Goal: Task Accomplishment & Management: Manage account settings

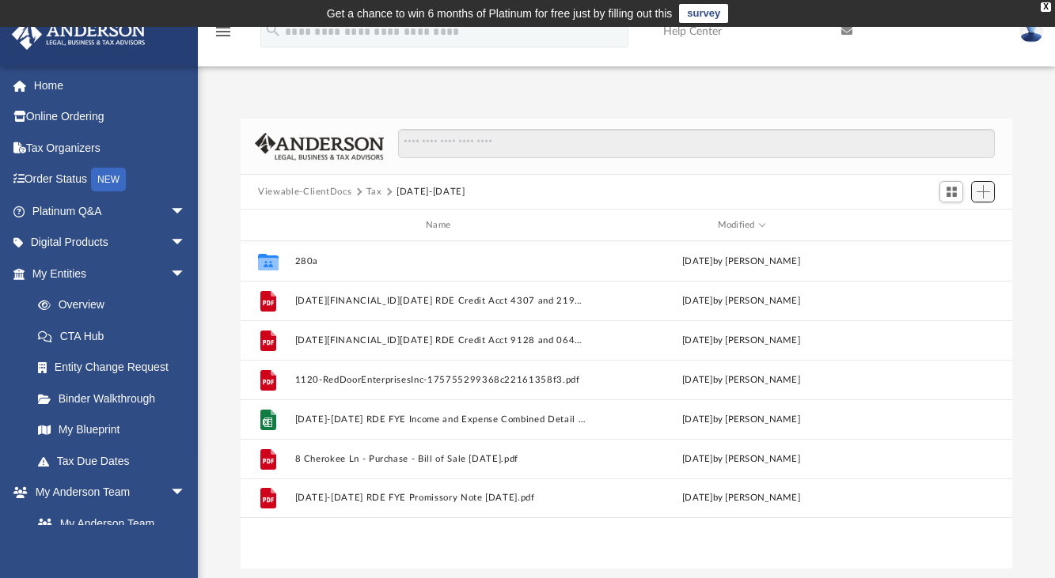
click at [990, 185] on button "Add" at bounding box center [983, 192] width 24 height 22
click at [953, 222] on li "Upload" at bounding box center [960, 223] width 51 height 17
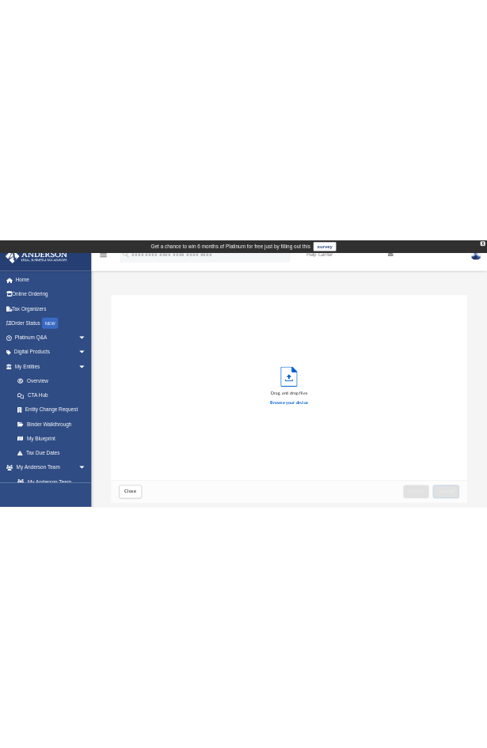
scroll to position [389, 759]
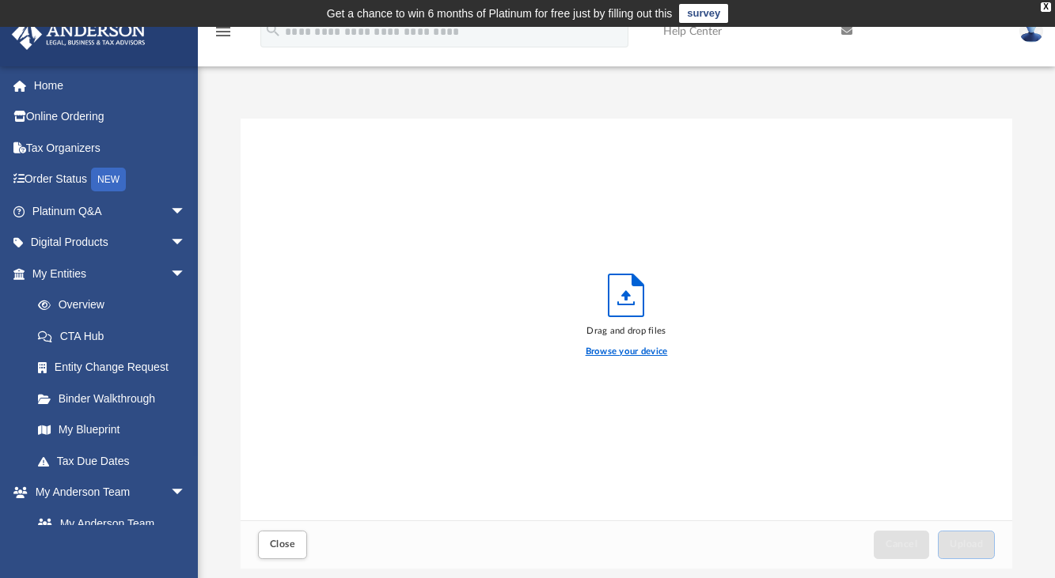
click at [646, 352] on label "Browse your device" at bounding box center [626, 352] width 82 height 14
click at [0, 0] on input "Browse your device" at bounding box center [0, 0] width 0 height 0
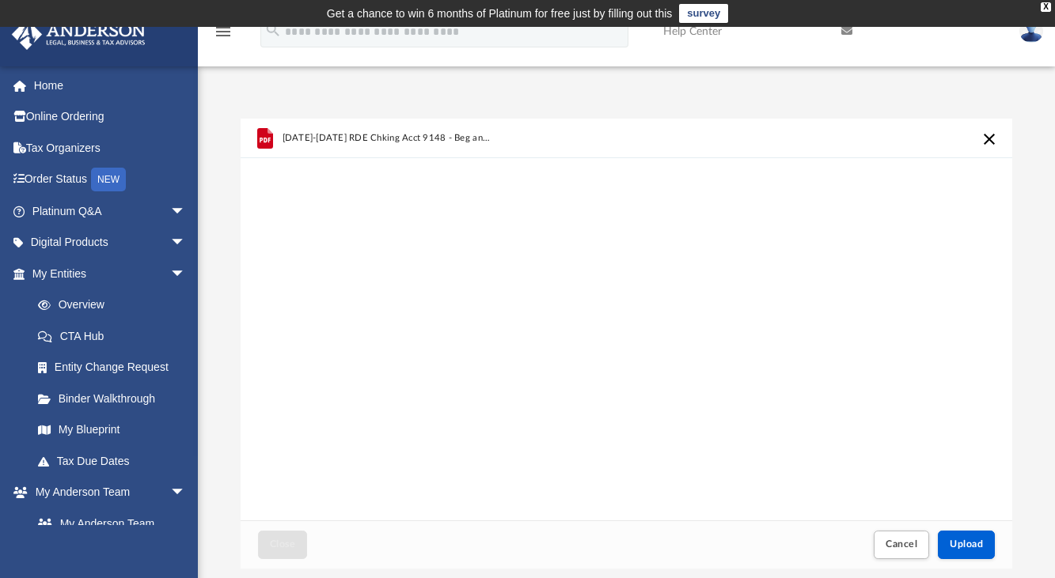
click at [923, 469] on div "[DATE]-[DATE] RDE Chking Acct 9148 - Beg and Ending Stmts.pdf" at bounding box center [626, 320] width 771 height 402
drag, startPoint x: 769, startPoint y: 135, endPoint x: 702, endPoint y: 116, distance: 69.9
click at [702, 116] on div "Difficulty viewing your box folder? You can also access your account directly o…" at bounding box center [626, 326] width 857 height 483
drag, startPoint x: 702, startPoint y: 116, endPoint x: 706, endPoint y: 293, distance: 177.3
click at [706, 293] on div "[DATE]-[DATE] RDE Chking Acct 9148 - Beg and Ending Stmts.pdf" at bounding box center [626, 320] width 771 height 402
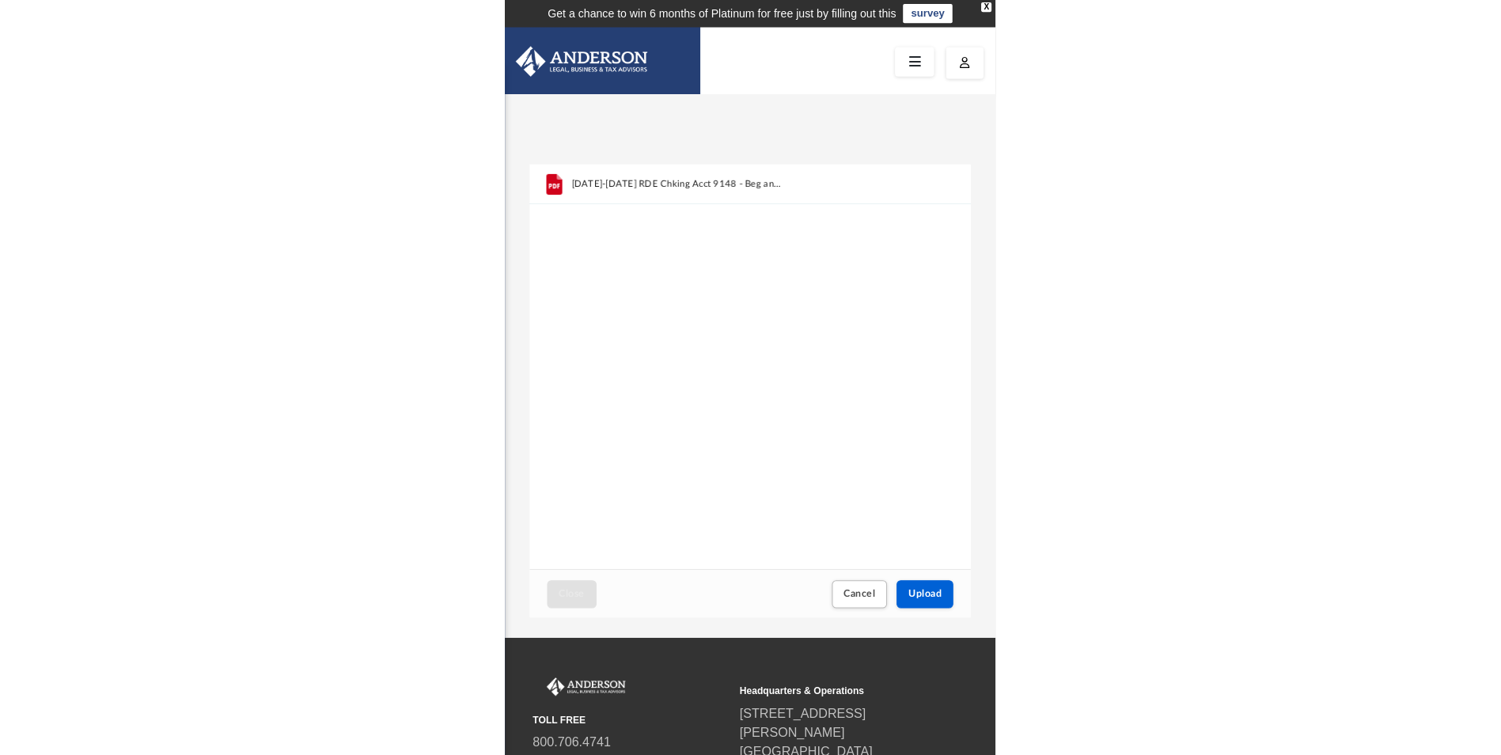
scroll to position [389, 1161]
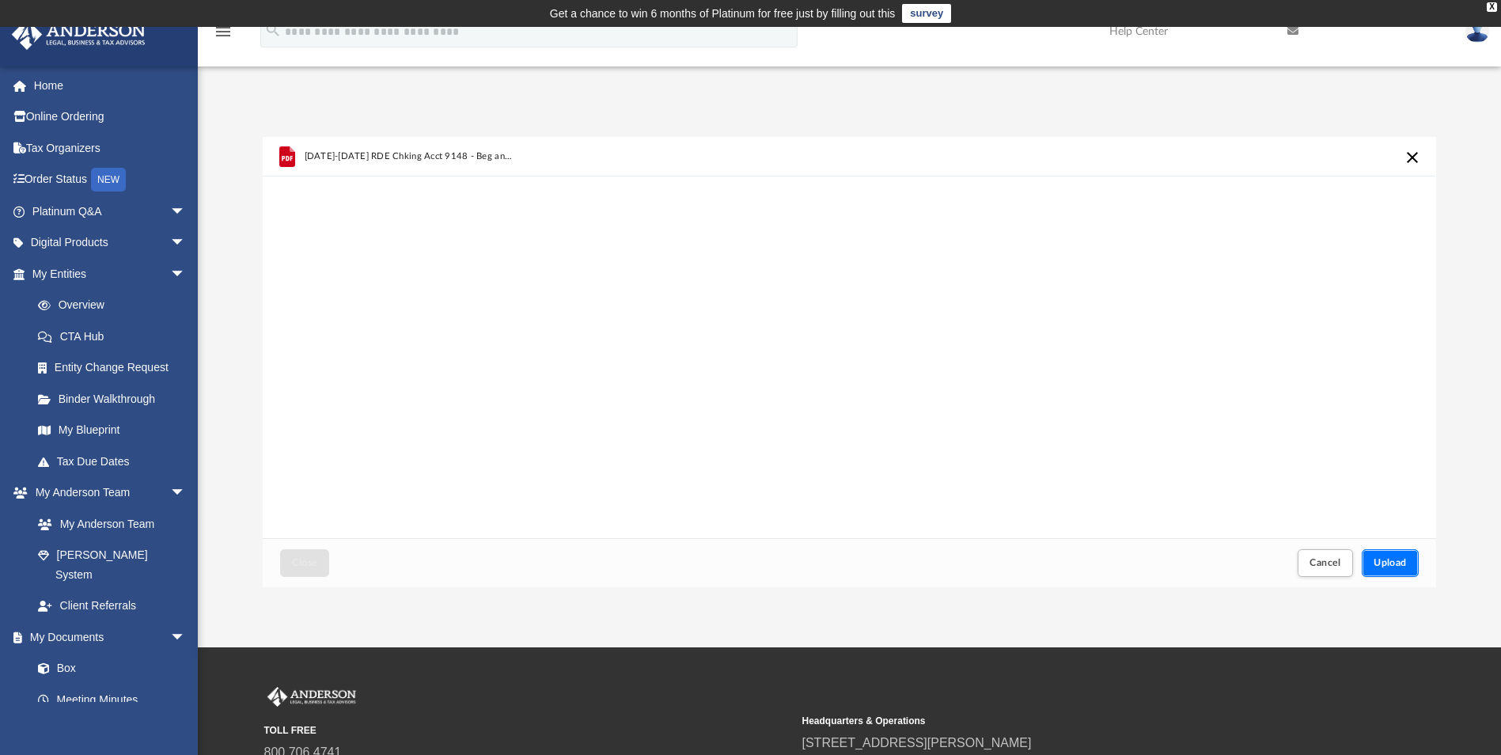
click at [1054, 559] on span "Upload" at bounding box center [1389, 562] width 33 height 9
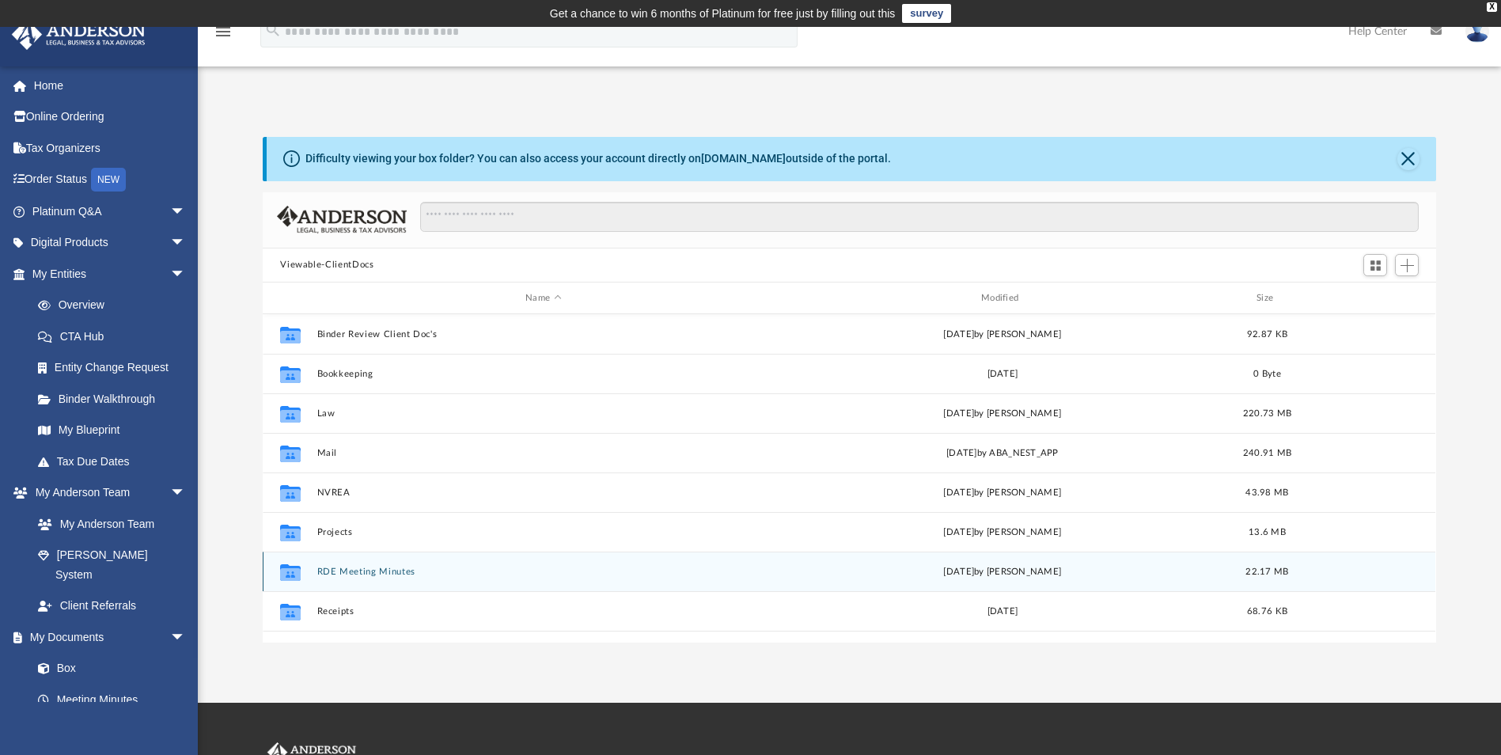
scroll to position [68, 0]
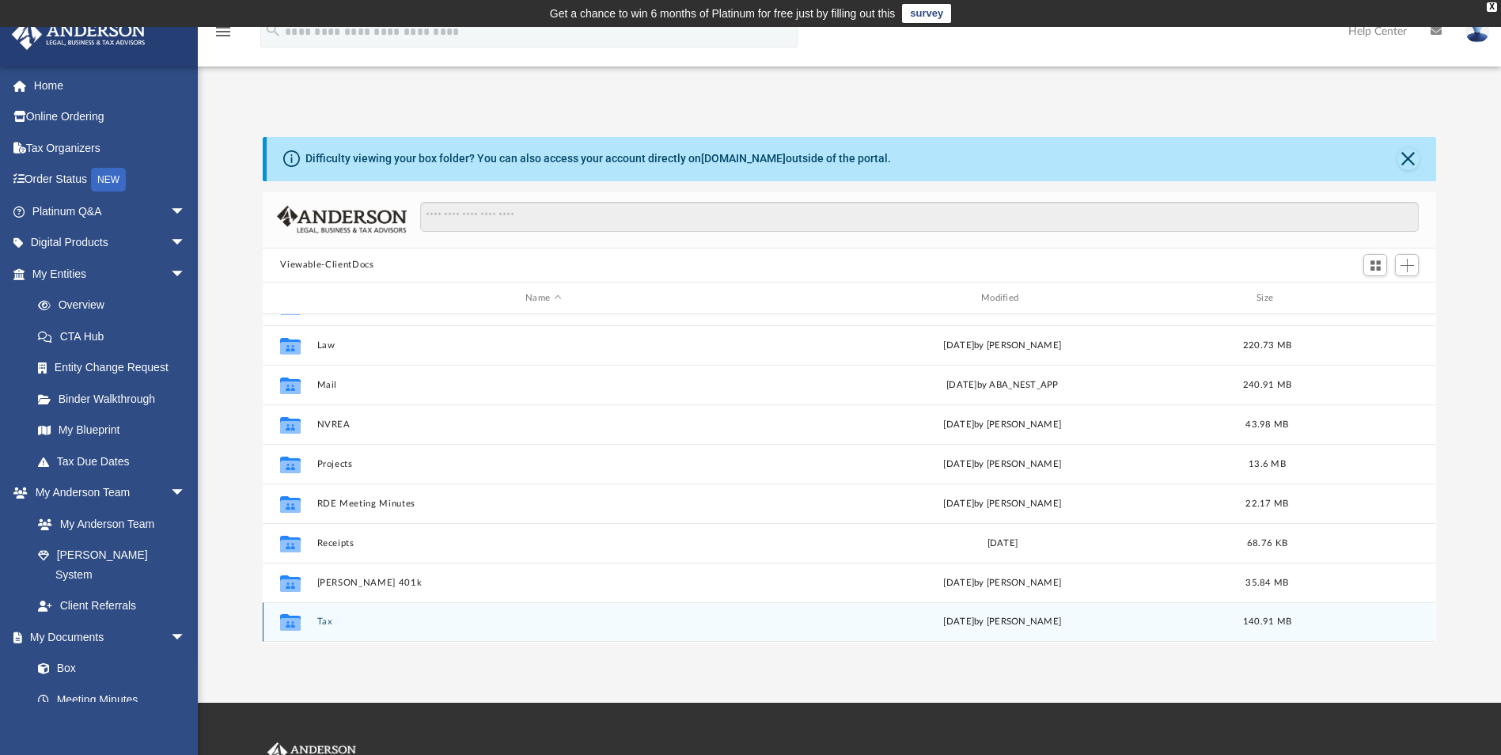
click at [328, 623] on button "Tax" at bounding box center [543, 622] width 453 height 10
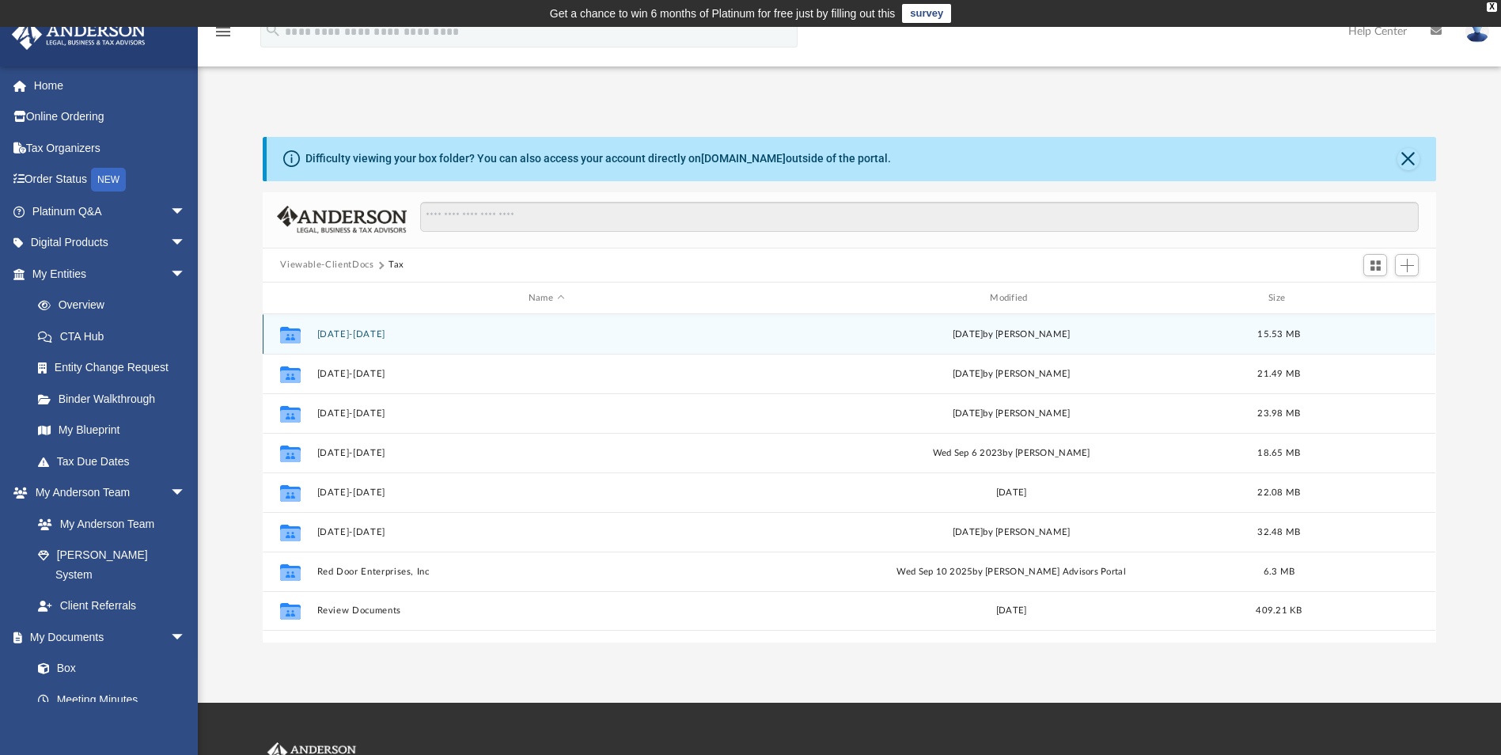
scroll to position [0, 0]
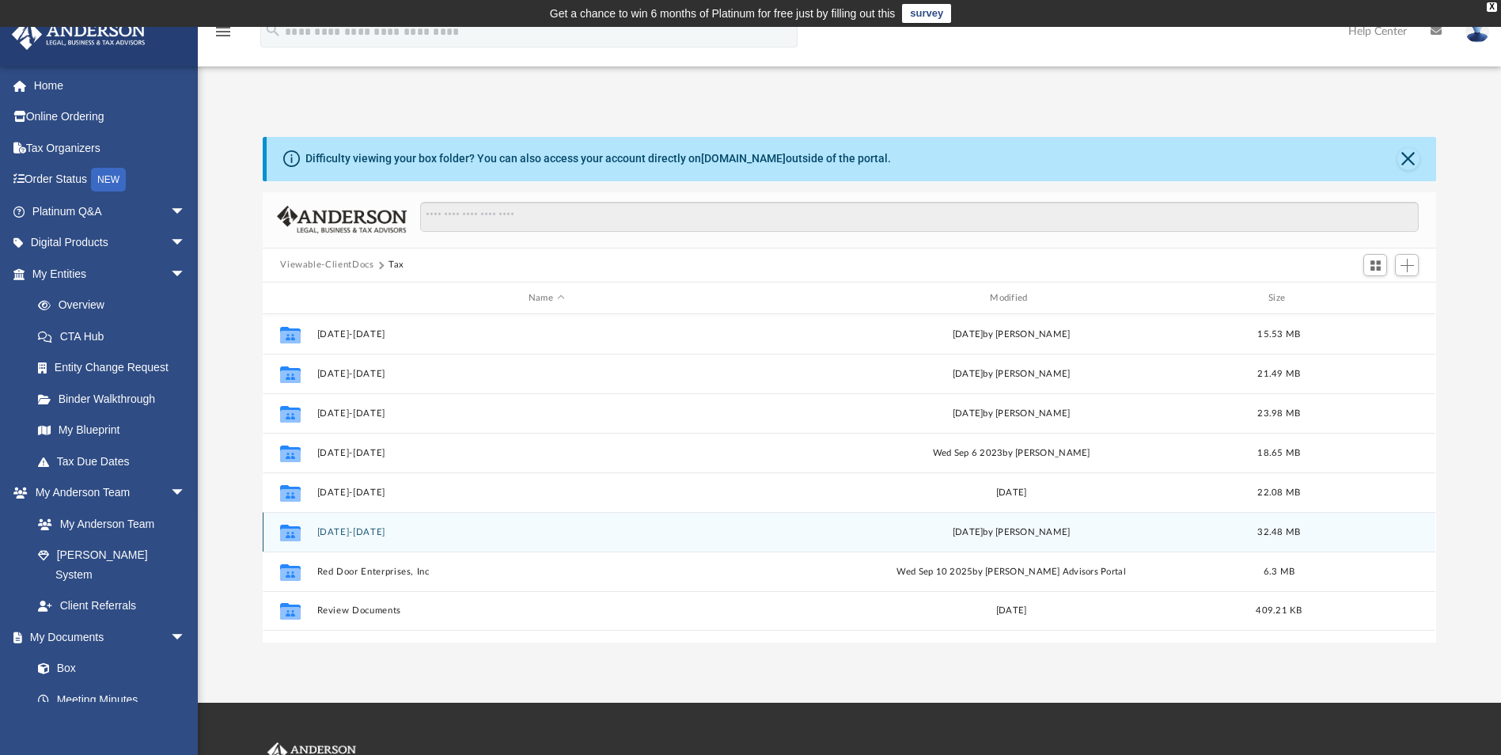
click at [354, 531] on button "[DATE]-[DATE]" at bounding box center [546, 532] width 458 height 10
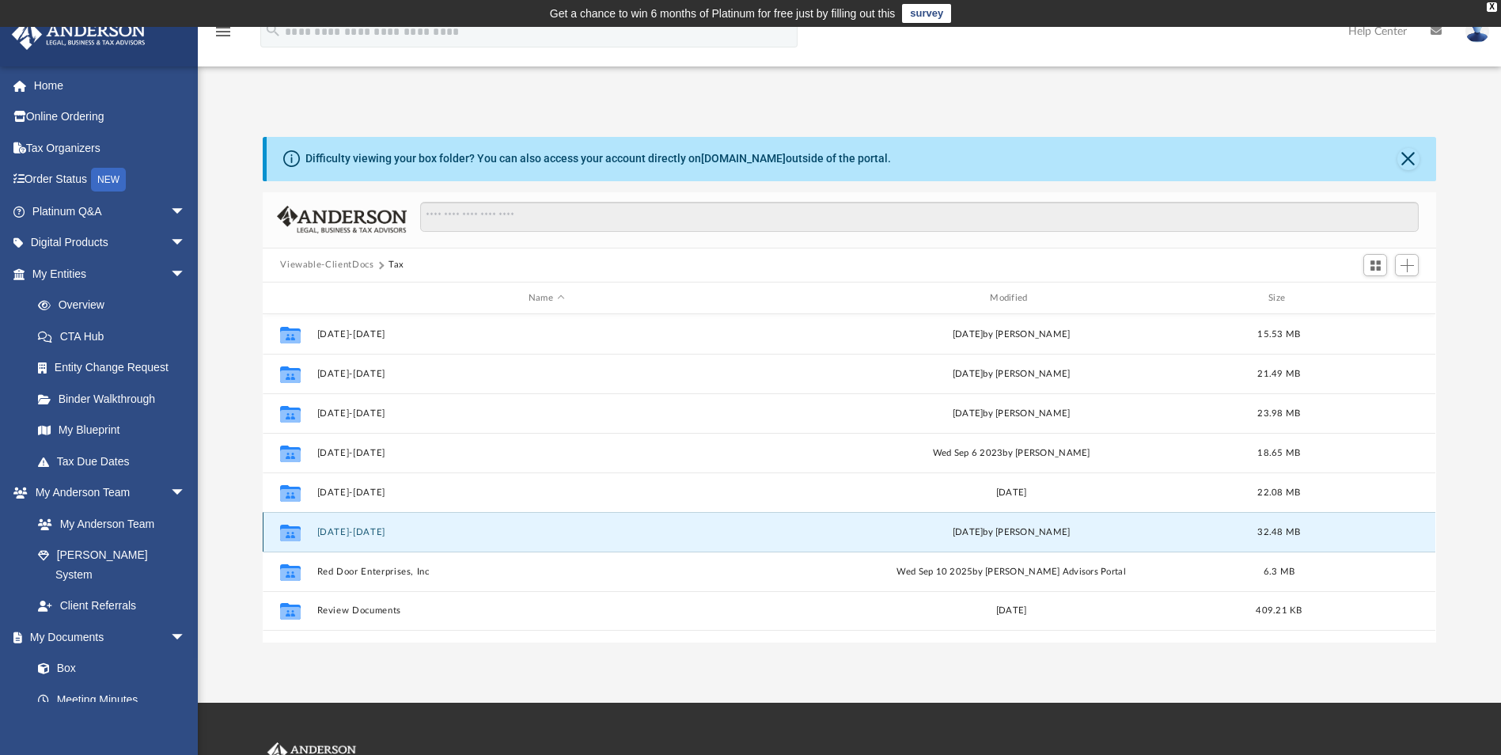
click at [354, 531] on button "[DATE]-[DATE]" at bounding box center [546, 532] width 458 height 10
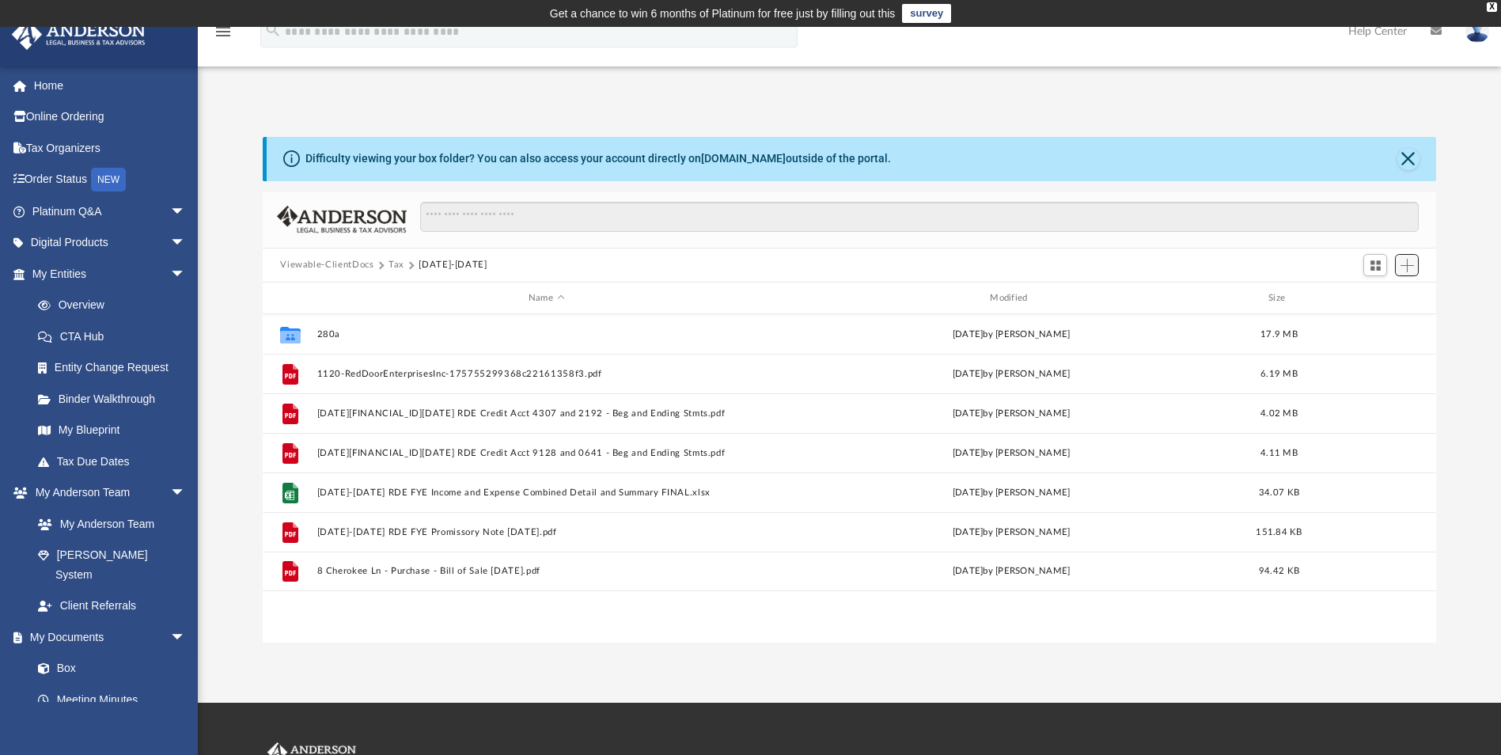
click at [1408, 263] on span "Add" at bounding box center [1406, 265] width 13 height 13
click at [1379, 296] on li "Upload" at bounding box center [1384, 297] width 51 height 17
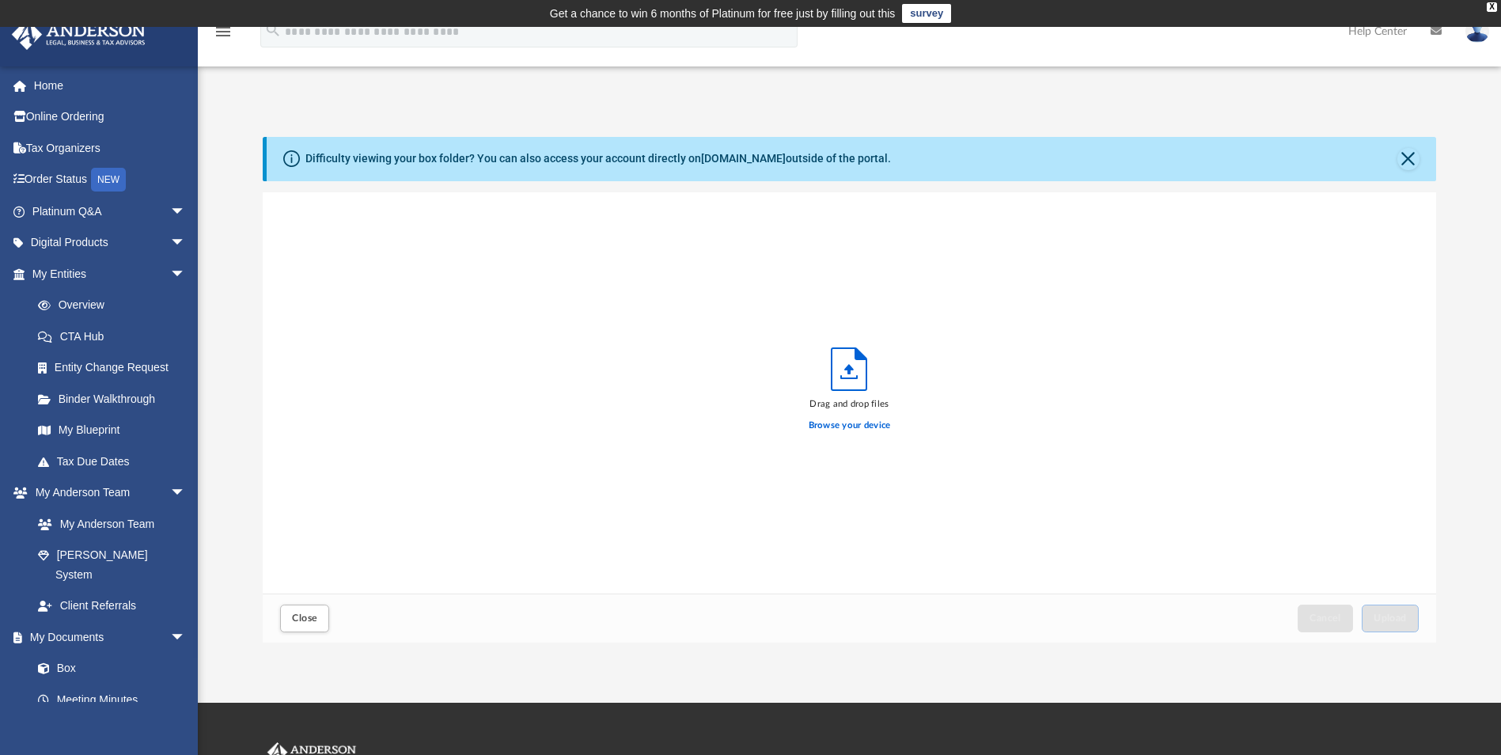
scroll to position [389, 1161]
click at [1404, 150] on button "Close" at bounding box center [1408, 159] width 22 height 22
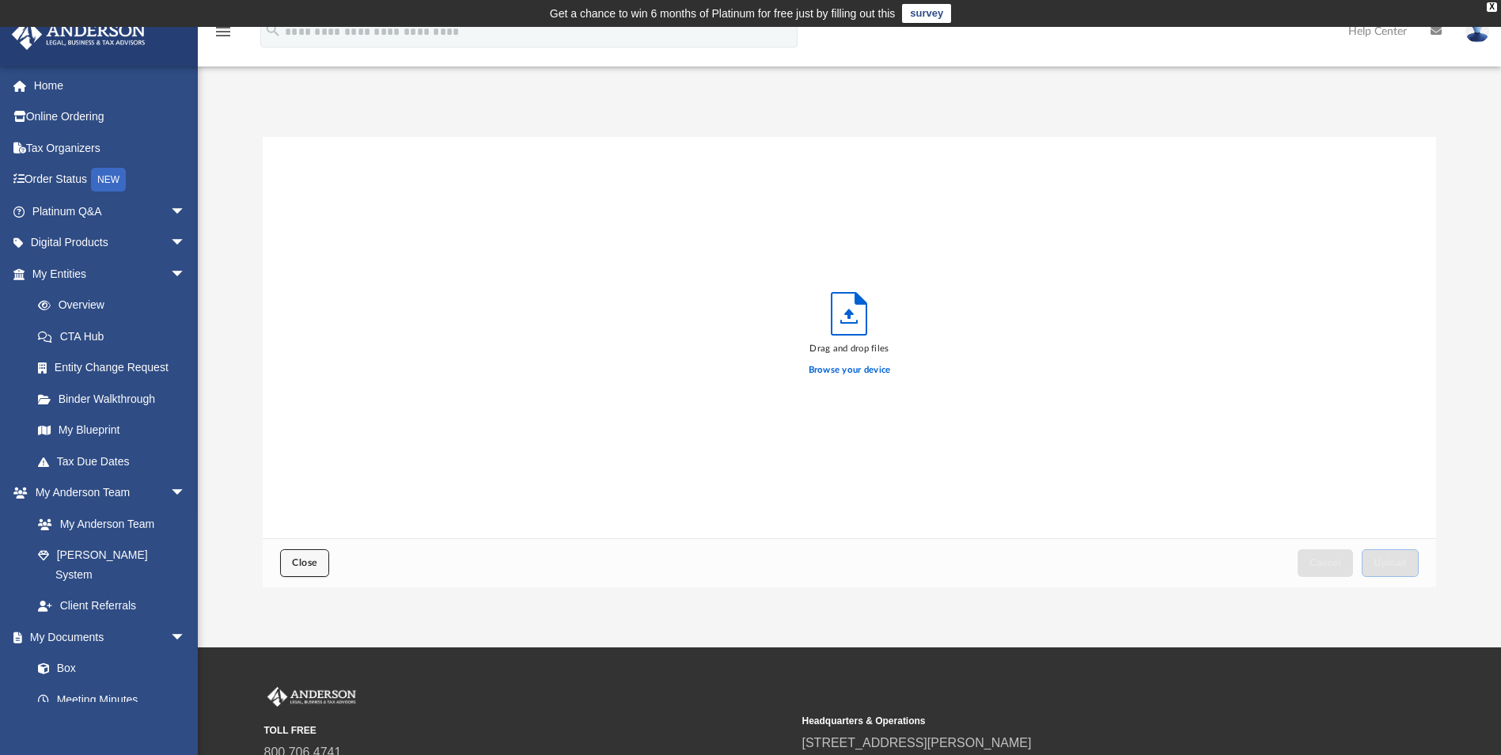
click at [301, 565] on span "Close" at bounding box center [304, 562] width 25 height 9
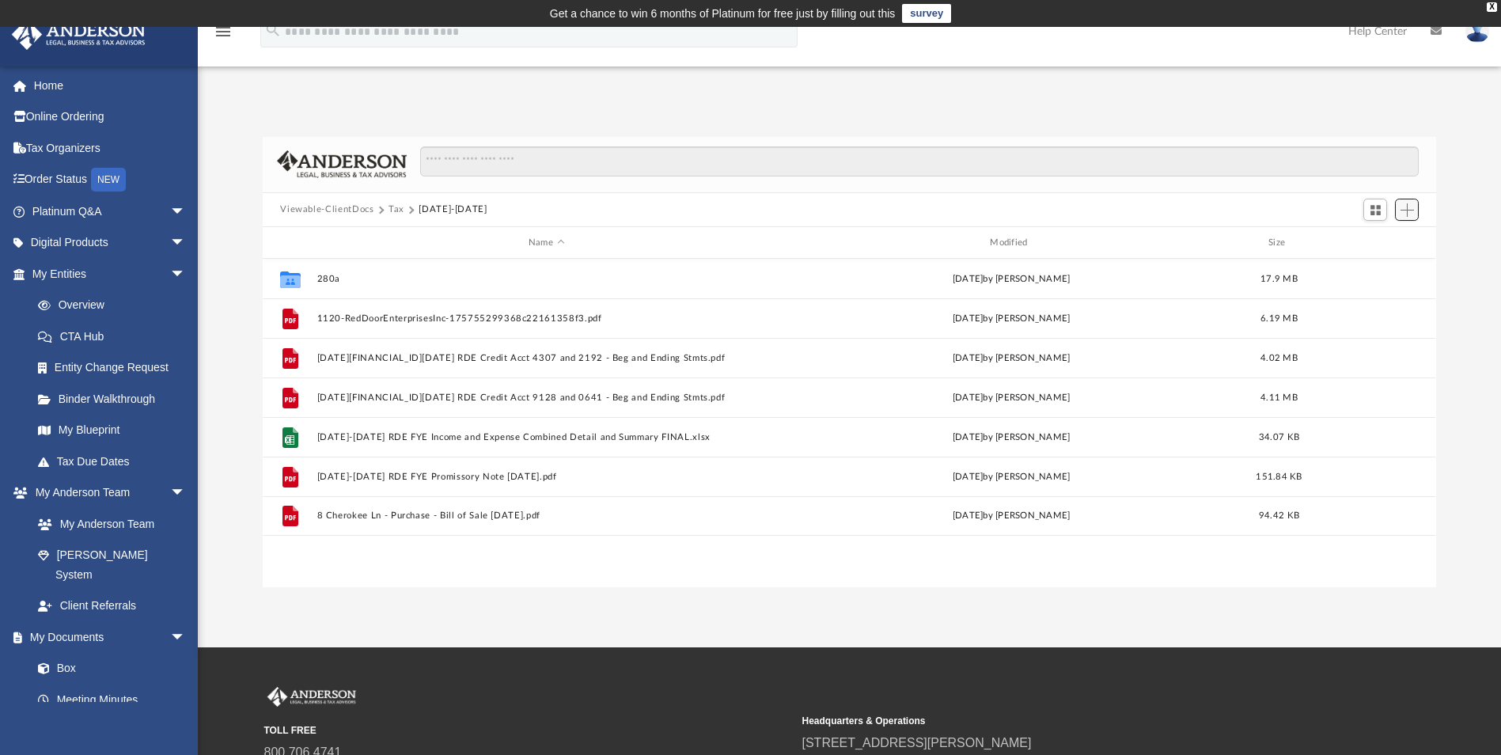
click at [1407, 212] on span "Add" at bounding box center [1406, 209] width 13 height 13
click at [1380, 243] on li "Upload" at bounding box center [1384, 241] width 51 height 17
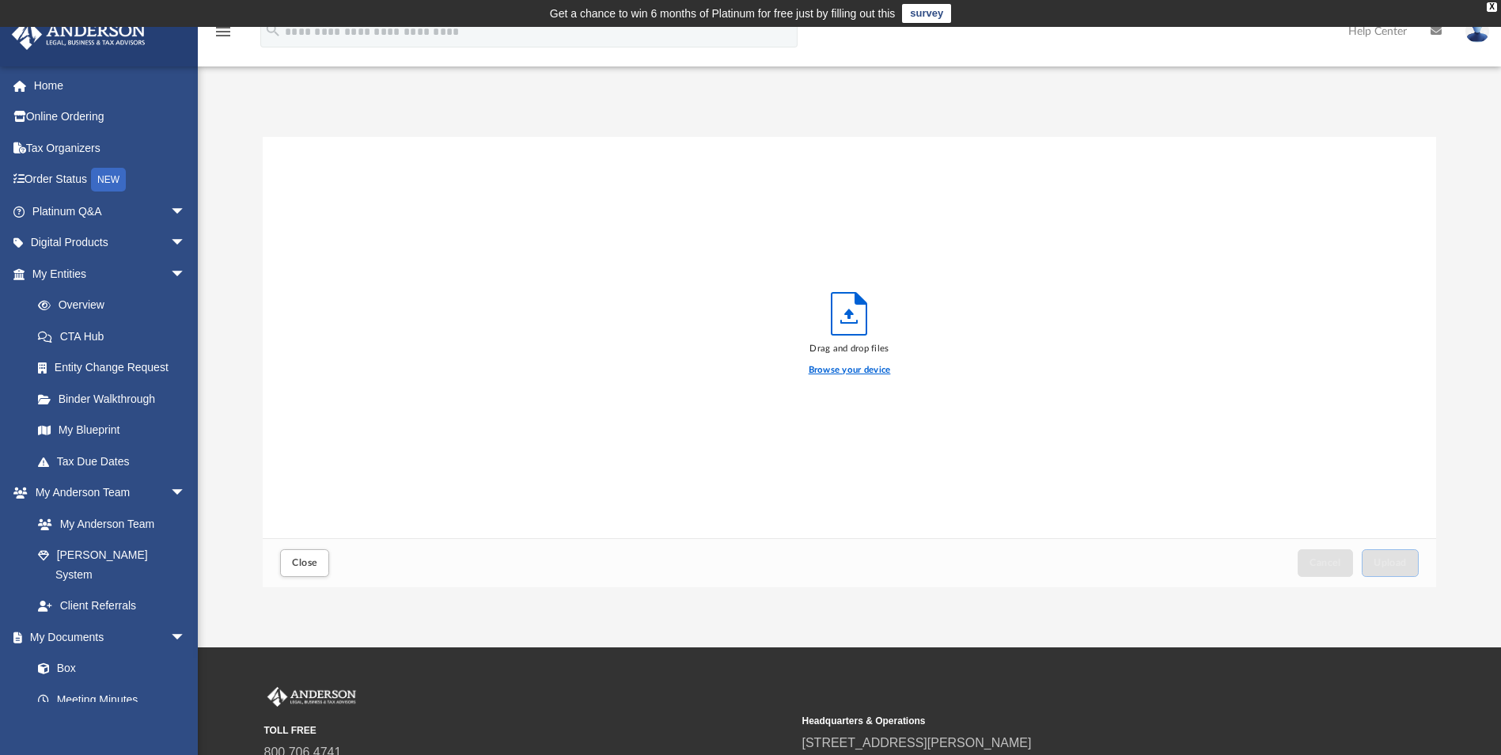
click at [876, 371] on label "Browse your device" at bounding box center [850, 370] width 82 height 14
click at [0, 0] on input "Browse your device" at bounding box center [0, 0] width 0 height 0
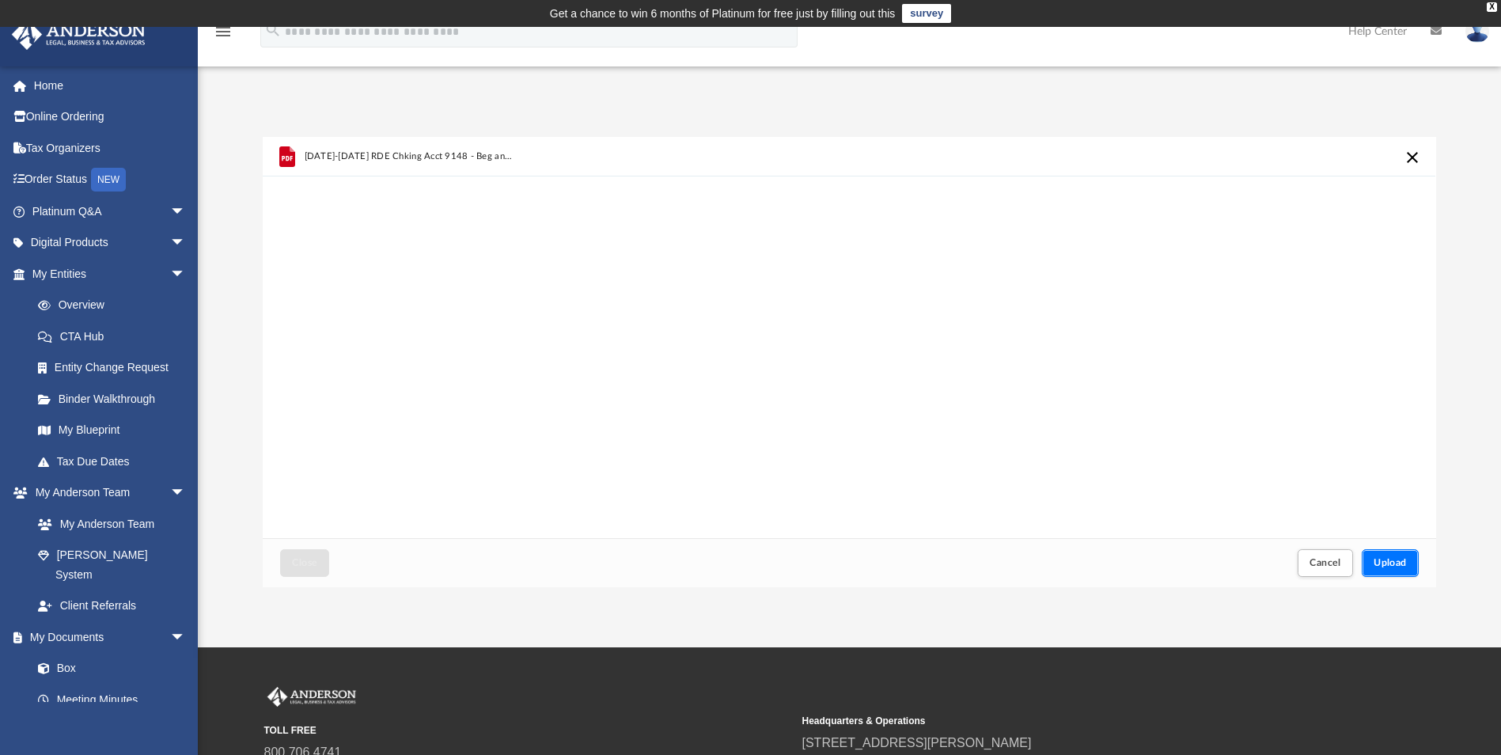
click at [1385, 563] on span "Upload" at bounding box center [1389, 562] width 33 height 9
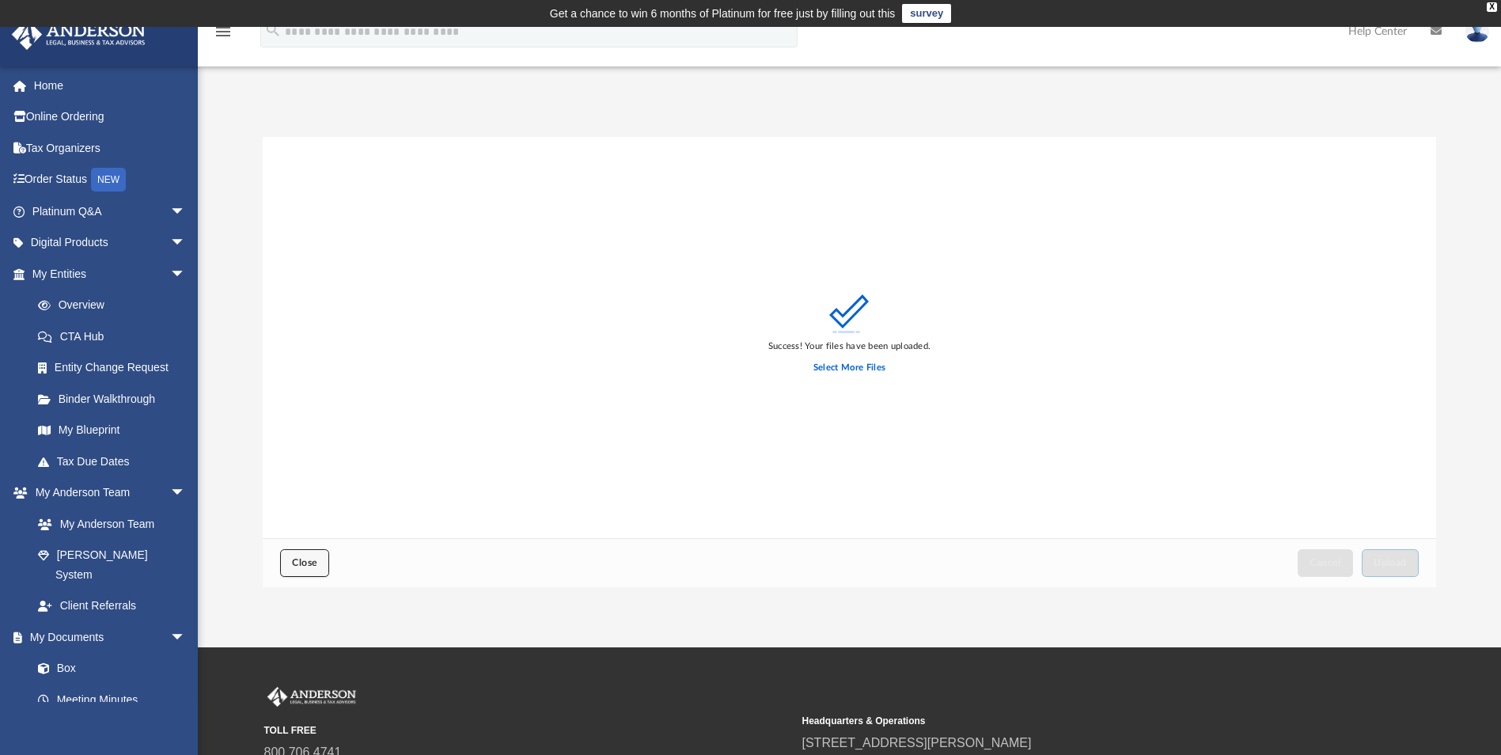
click at [316, 565] on span "Close" at bounding box center [304, 562] width 25 height 9
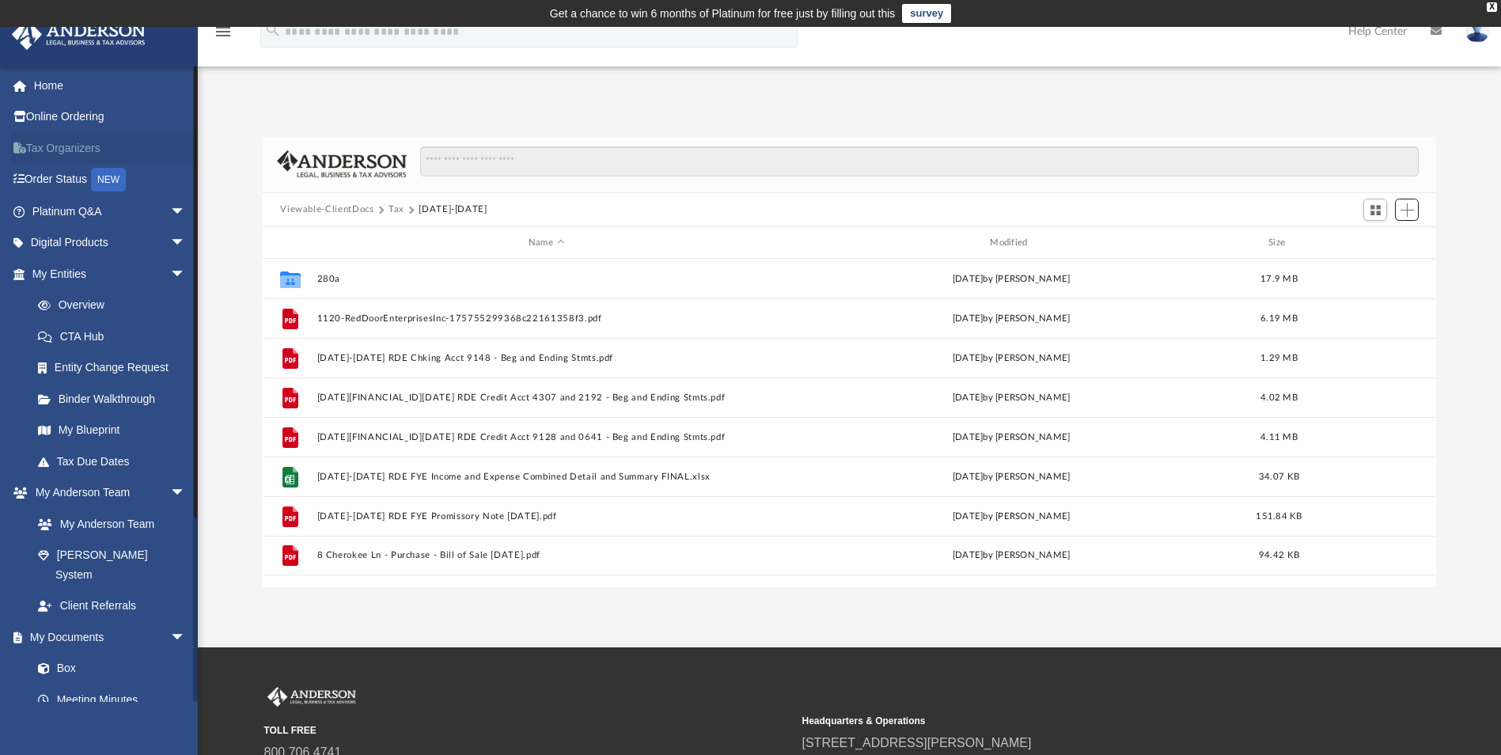
scroll to position [348, 1161]
